Goal: Information Seeking & Learning: Learn about a topic

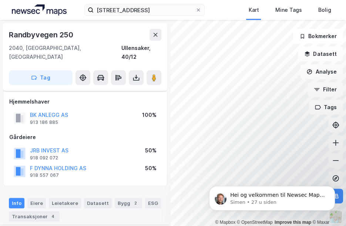
scroll to position [194, 0]
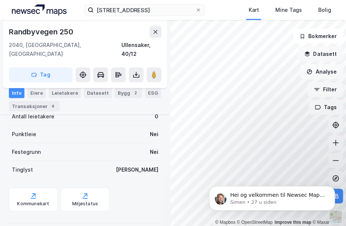
click at [315, 57] on button "Datasett" at bounding box center [320, 54] width 45 height 15
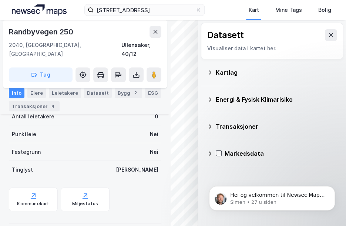
click at [227, 72] on div "Kartlag" at bounding box center [276, 72] width 121 height 9
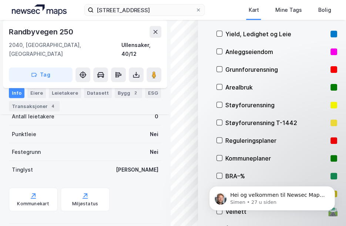
scroll to position [63, 0]
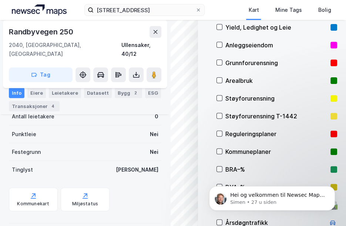
click at [223, 135] on div "Reguleringsplaner" at bounding box center [277, 134] width 121 height 18
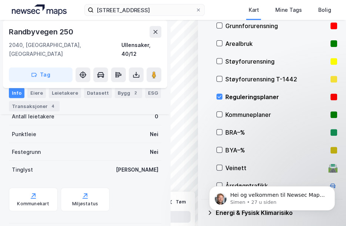
scroll to position [105, 0]
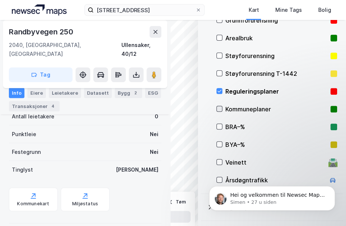
click at [217, 109] on icon at bounding box center [219, 108] width 5 height 5
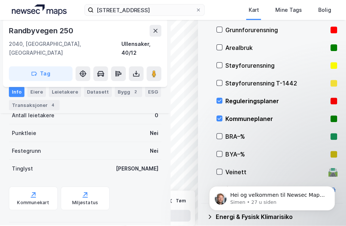
scroll to position [95, 0]
click at [218, 47] on icon at bounding box center [220, 47] width 4 height 3
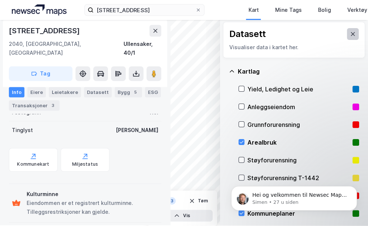
click at [346, 31] on icon at bounding box center [353, 34] width 6 height 6
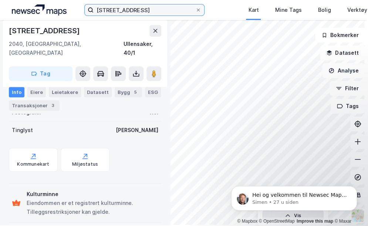
click at [165, 14] on input "[STREET_ADDRESS]" at bounding box center [145, 9] width 102 height 11
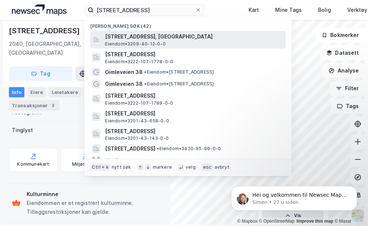
click at [192, 35] on span "[STREET_ADDRESS], [GEOGRAPHIC_DATA]" at bounding box center [194, 36] width 178 height 9
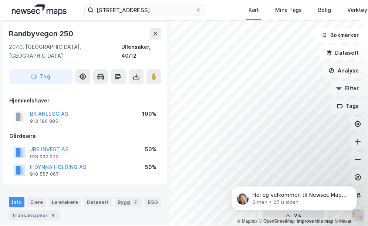
scroll to position [177, 0]
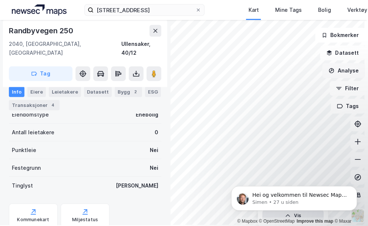
click at [344, 66] on button "Analyse" at bounding box center [343, 70] width 43 height 15
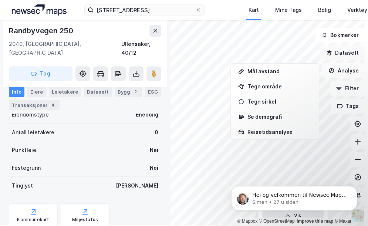
click at [336, 52] on button "Datasett" at bounding box center [342, 53] width 45 height 15
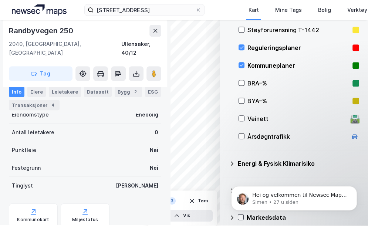
scroll to position [127, 0]
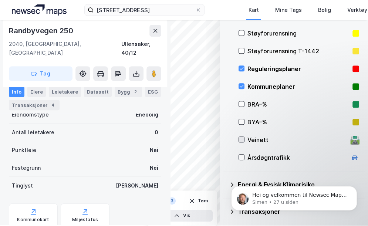
click at [239, 138] on icon at bounding box center [241, 139] width 5 height 5
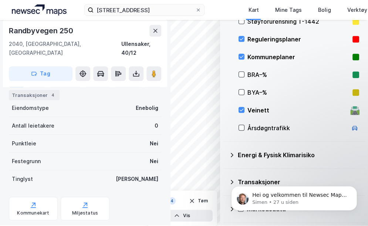
scroll to position [194, 0]
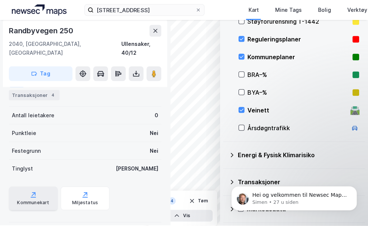
click at [41, 187] on div "Kommunekart" at bounding box center [33, 199] width 49 height 24
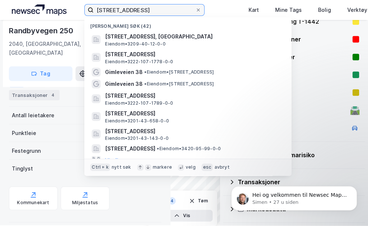
drag, startPoint x: 132, startPoint y: 11, endPoint x: 94, endPoint y: 10, distance: 37.8
click at [94, 10] on input "[STREET_ADDRESS]" at bounding box center [145, 9] width 102 height 11
click at [149, 9] on input "[STREET_ADDRESS]" at bounding box center [145, 9] width 102 height 11
drag, startPoint x: 156, startPoint y: 12, endPoint x: 95, endPoint y: 8, distance: 60.8
click at [95, 8] on input "[STREET_ADDRESS]" at bounding box center [145, 9] width 102 height 11
